Goal: Use online tool/utility: Utilize a website feature to perform a specific function

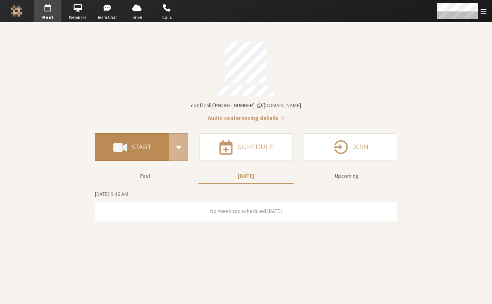
click at [151, 143] on button "Start" at bounding box center [132, 147] width 74 height 28
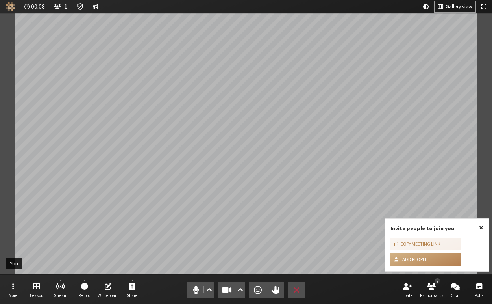
click at [481, 225] on span "Close popover" at bounding box center [481, 227] width 4 height 6
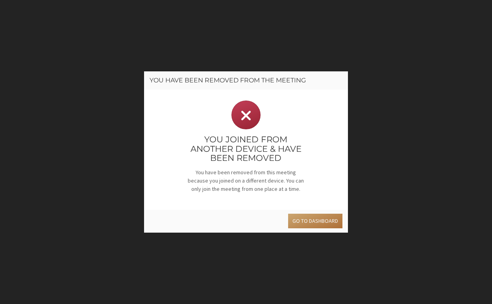
click at [321, 216] on button "Go to dashboard" at bounding box center [315, 220] width 54 height 15
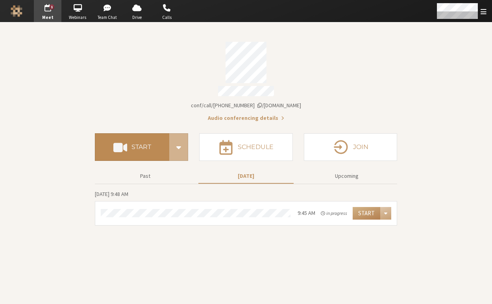
click at [125, 146] on span at bounding box center [120, 147] width 14 height 14
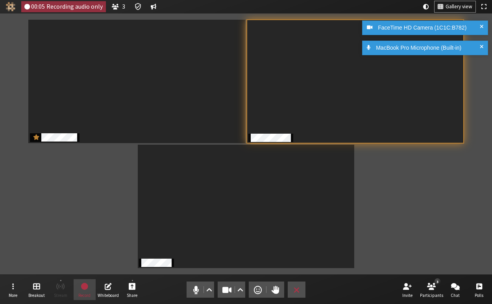
click at [480, 42] on div "MacBook Pro Microphone (Built-in)" at bounding box center [425, 48] width 126 height 15
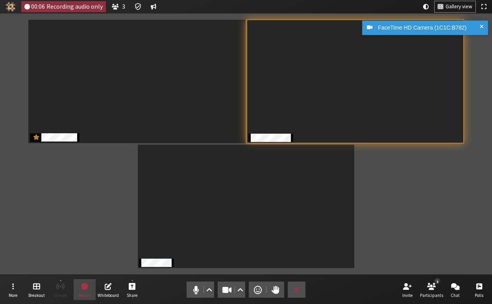
click at [480, 26] on span at bounding box center [482, 28] width 4 height 8
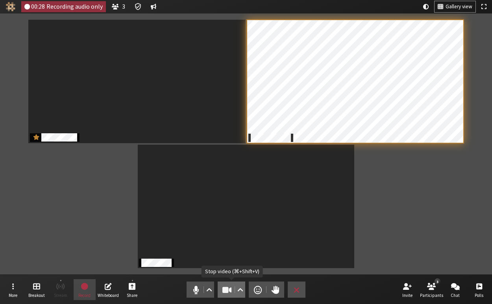
click at [222, 287] on span "Stop video (⌘+Shift+V)" at bounding box center [227, 289] width 11 height 11
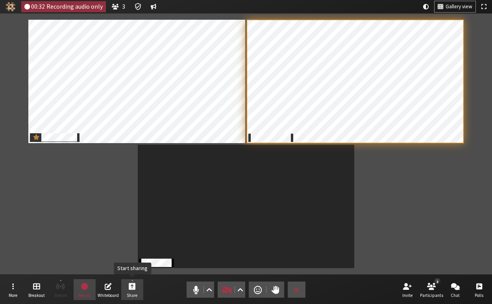
click at [134, 286] on span "Start sharing" at bounding box center [132, 285] width 7 height 9
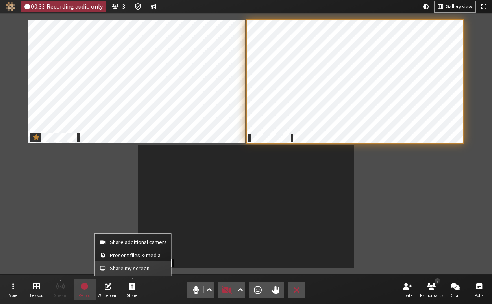
click at [132, 268] on span "Share my screen" at bounding box center [138, 268] width 57 height 6
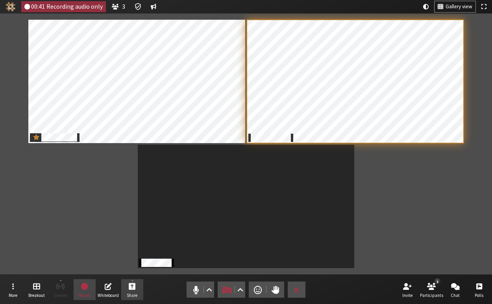
click at [135, 285] on span "Start sharing" at bounding box center [132, 285] width 7 height 9
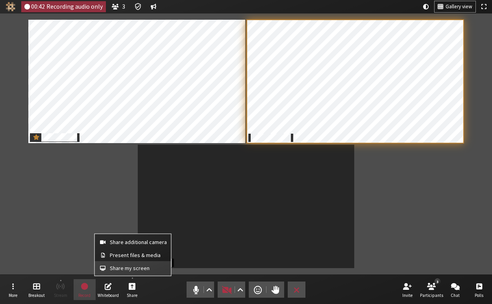
click at [136, 265] on span "Share my screen" at bounding box center [138, 268] width 57 height 6
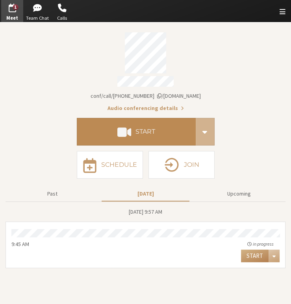
click at [122, 140] on button "Start" at bounding box center [136, 132] width 119 height 28
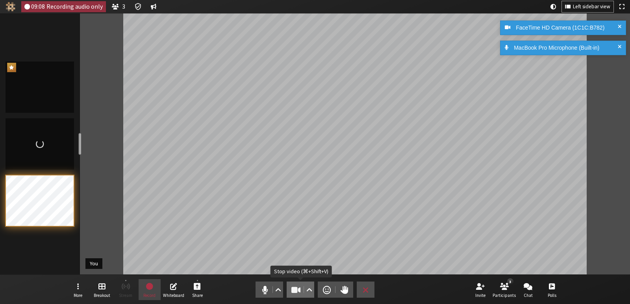
click at [289, 288] on button "Video" at bounding box center [301, 289] width 28 height 16
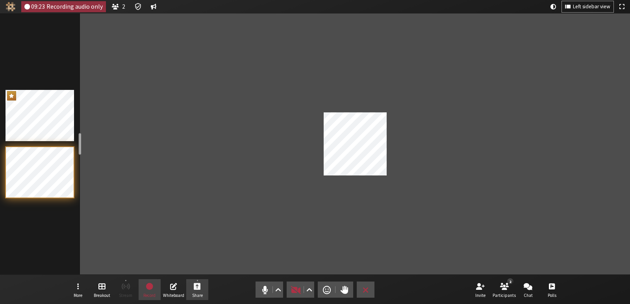
click at [203, 286] on button "Share" at bounding box center [197, 289] width 22 height 21
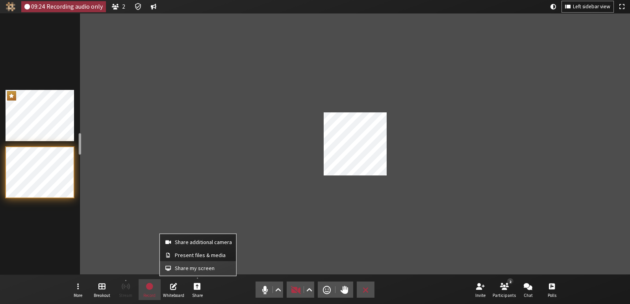
click at [191, 268] on span "Share my screen" at bounding box center [203, 268] width 57 height 6
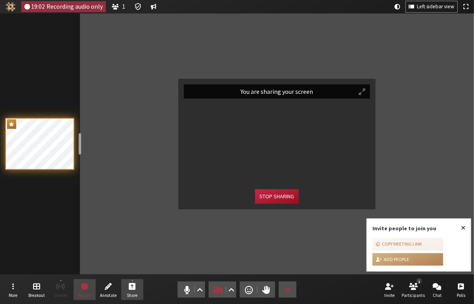
click at [263, 197] on button "Stop sharing" at bounding box center [276, 196] width 43 height 15
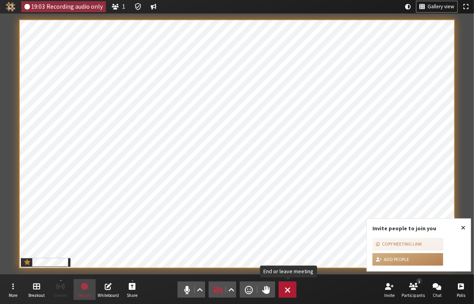
click at [284, 289] on button "Leave" at bounding box center [288, 289] width 18 height 16
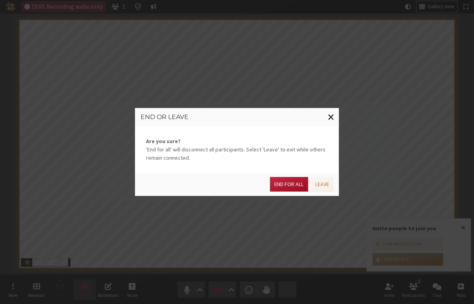
click at [291, 178] on button "End for all" at bounding box center [289, 184] width 38 height 15
